Goal: Information Seeking & Learning: Learn about a topic

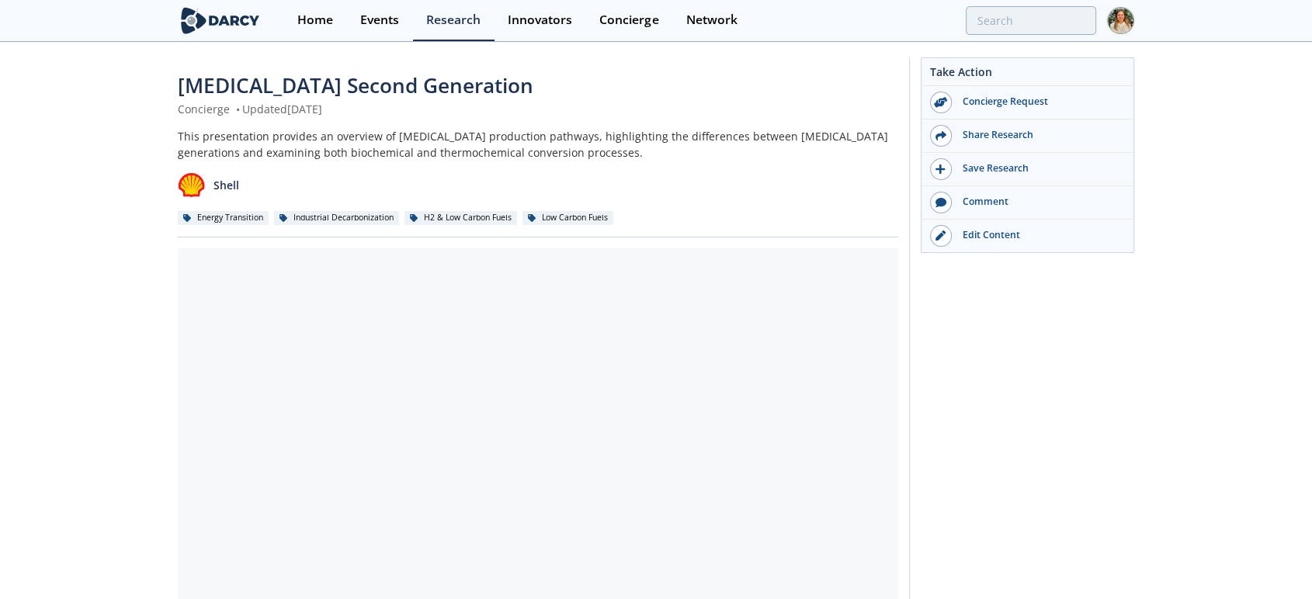
click at [98, 332] on div "[MEDICAL_DATA] Second Generation Concierge • Updated [DATE] This presentation p…" at bounding box center [656, 599] width 1312 height 1112
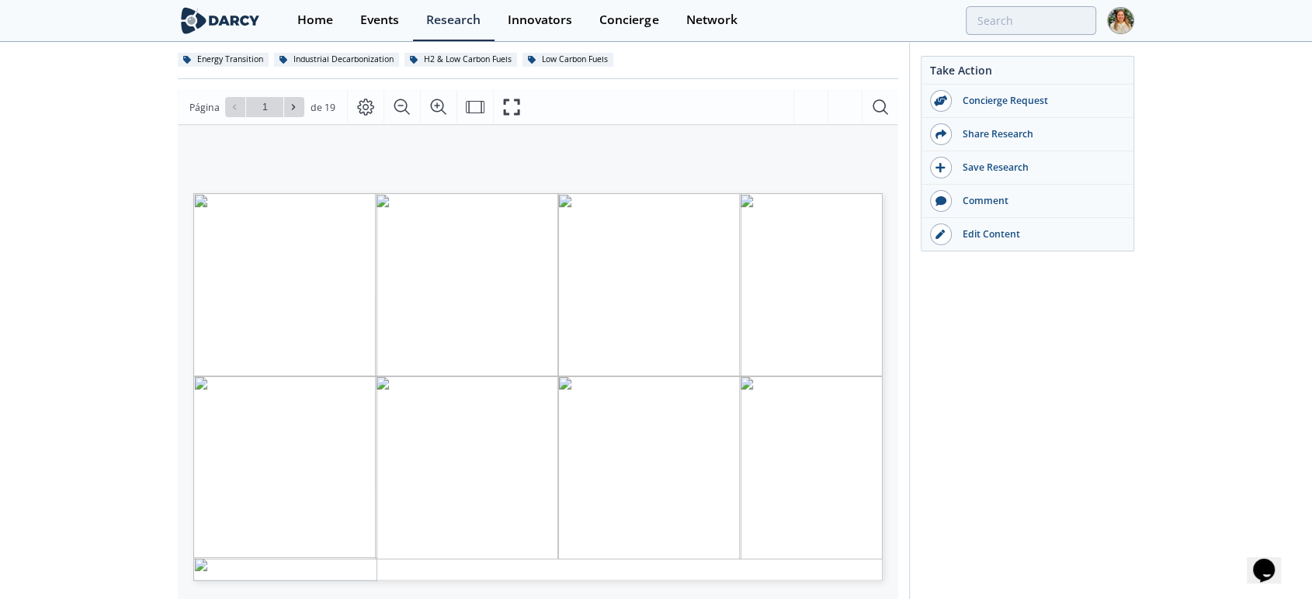
scroll to position [172, 0]
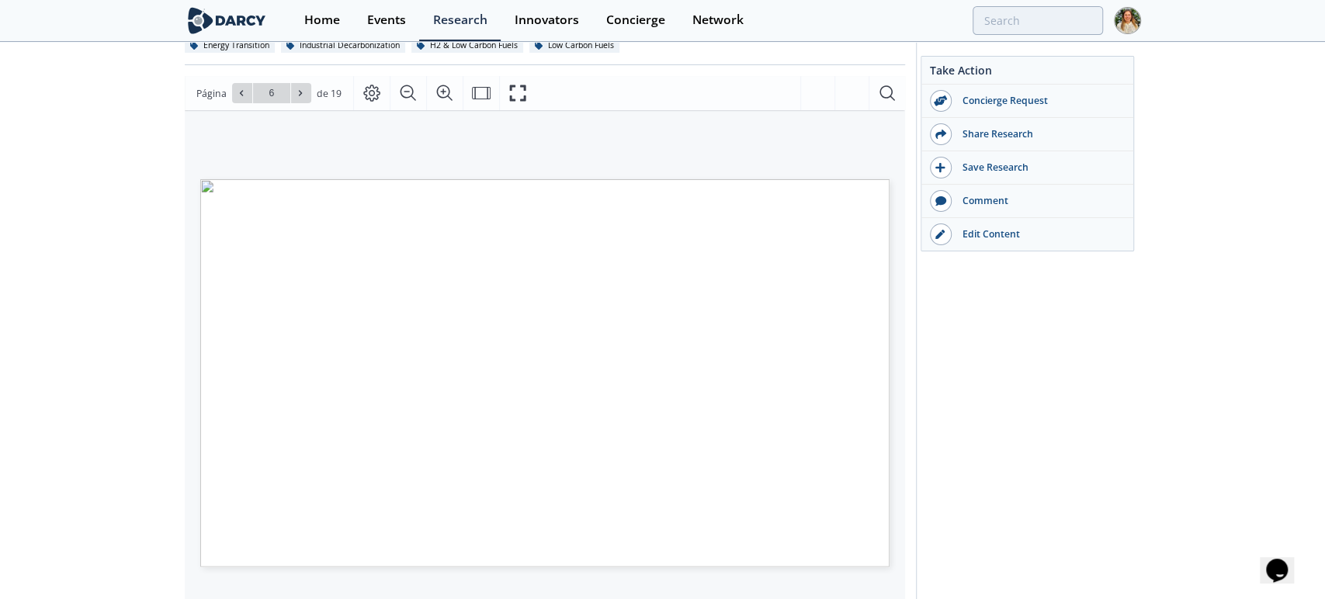
type input "5"
type input "6"
type input "11"
type input "12"
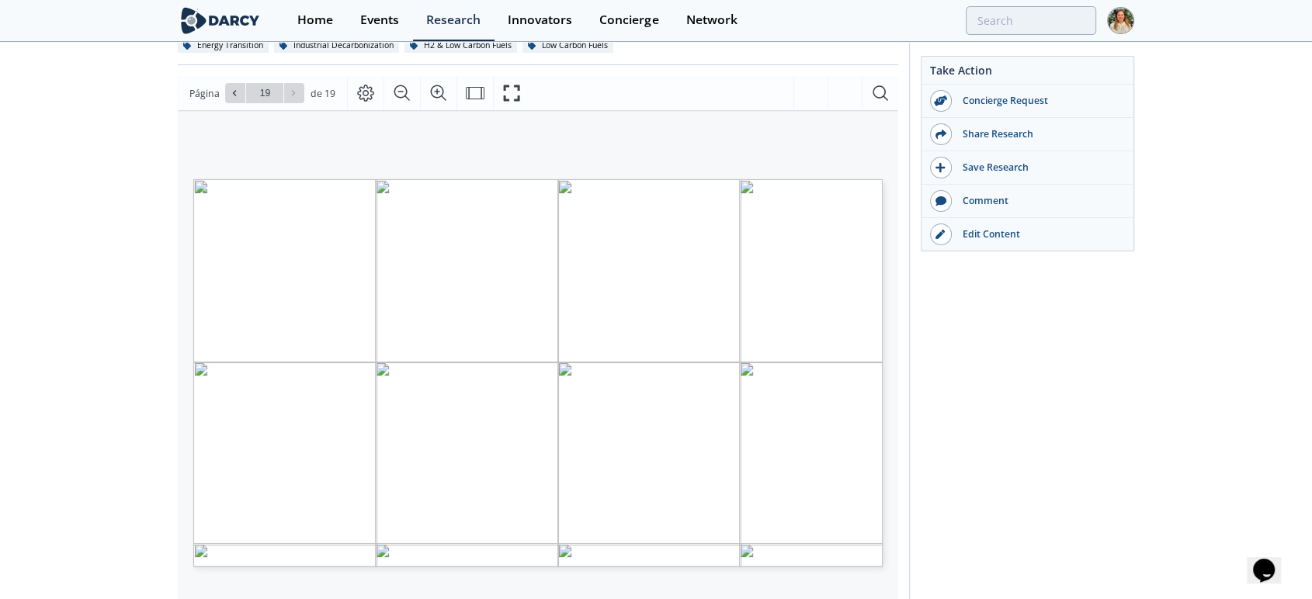
click at [111, 259] on div "[MEDICAL_DATA] Second Generation Concierge • Updated [DATE] This presentation p…" at bounding box center [656, 427] width 1312 height 1112
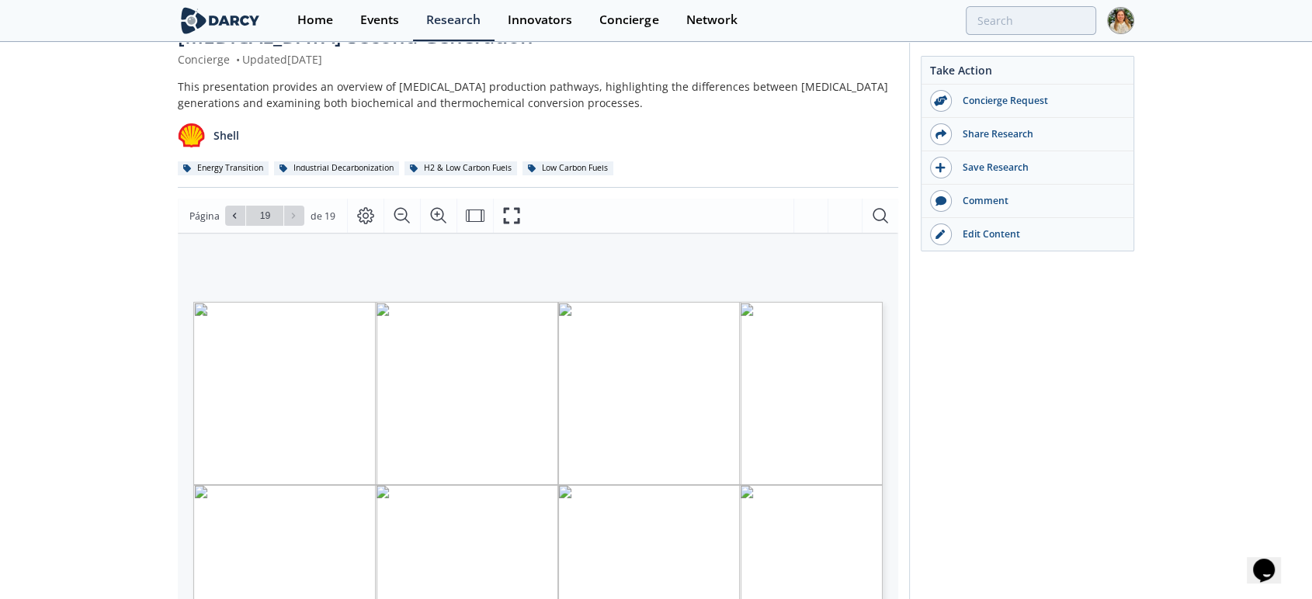
scroll to position [0, 0]
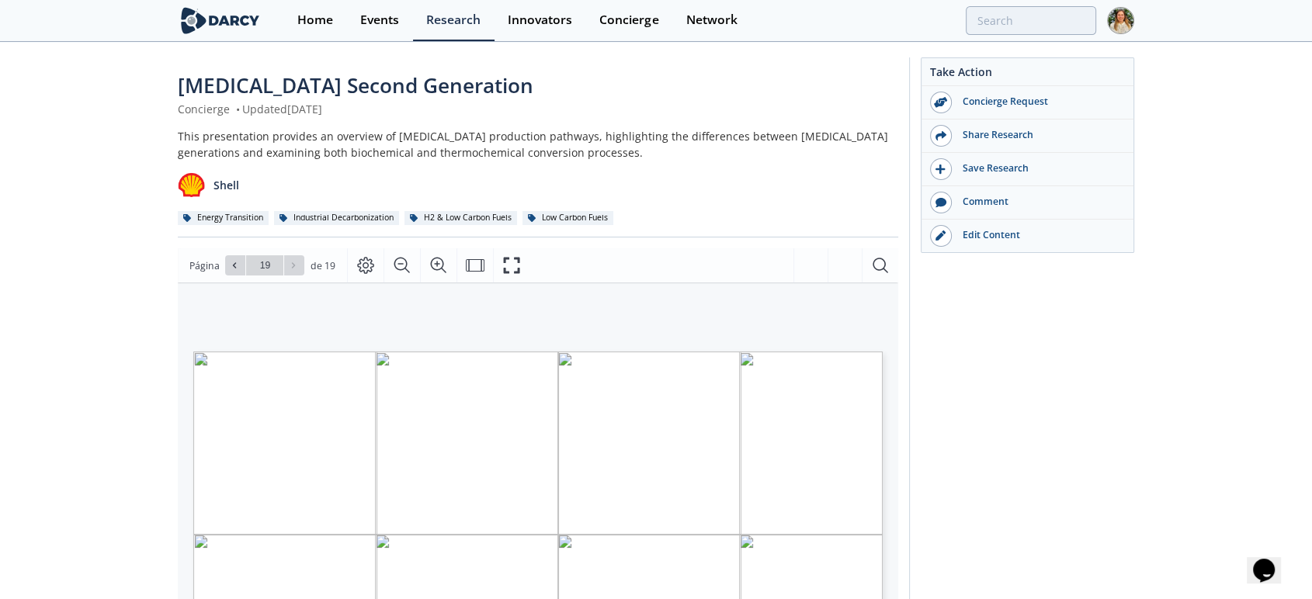
click at [123, 363] on div "[MEDICAL_DATA] Second Generation Concierge • Updated [DATE] This presentation p…" at bounding box center [656, 599] width 1312 height 1112
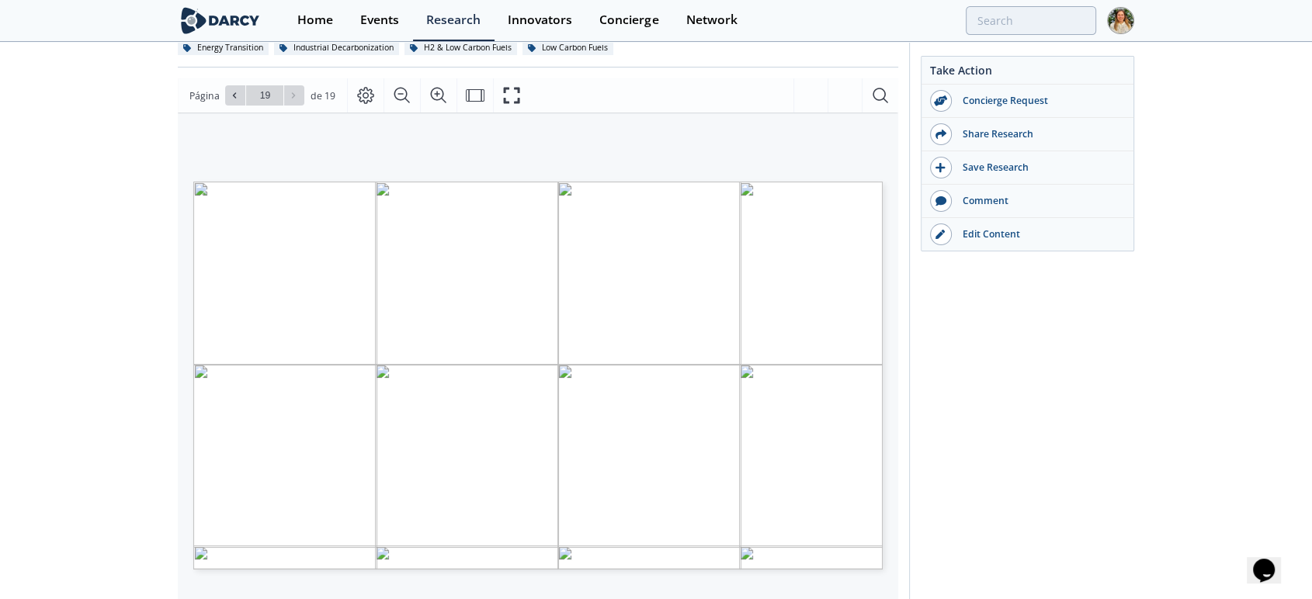
scroll to position [172, 0]
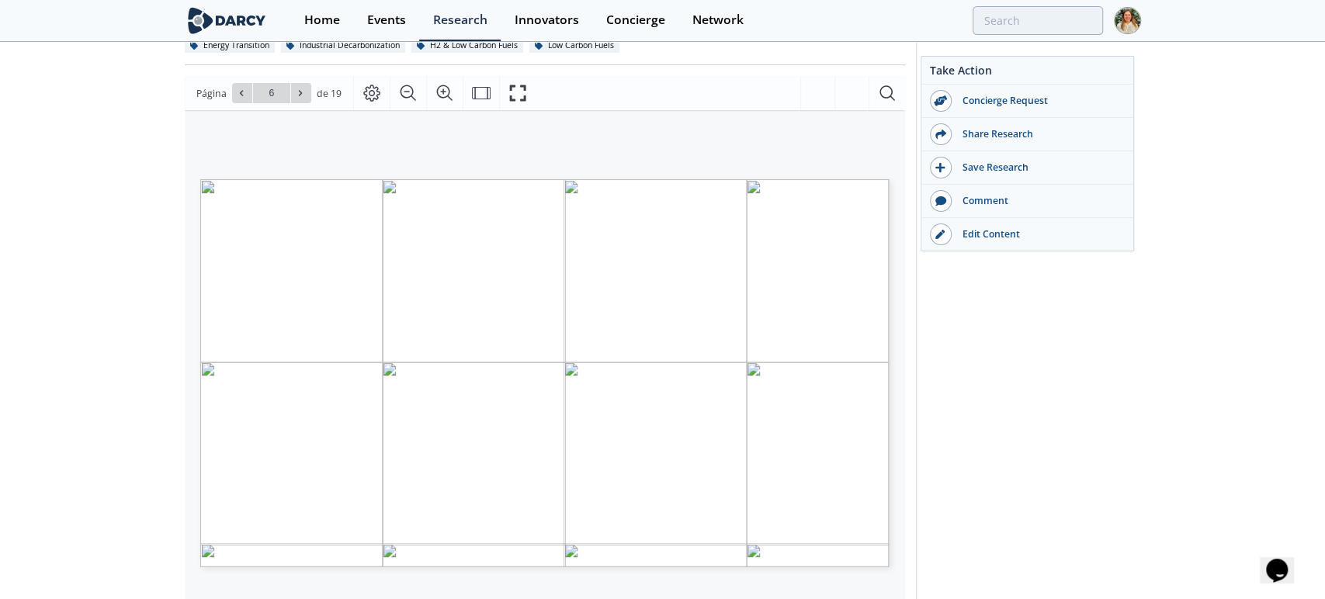
type input "5"
